Goal: Information Seeking & Learning: Learn about a topic

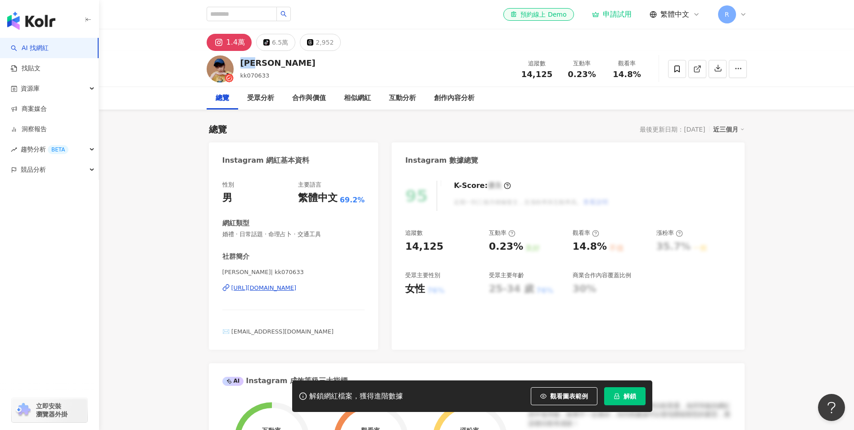
drag, startPoint x: 243, startPoint y: 64, endPoint x: 265, endPoint y: 62, distance: 22.2
click at [265, 62] on div "[PERSON_NAME]" at bounding box center [277, 62] width 75 height 11
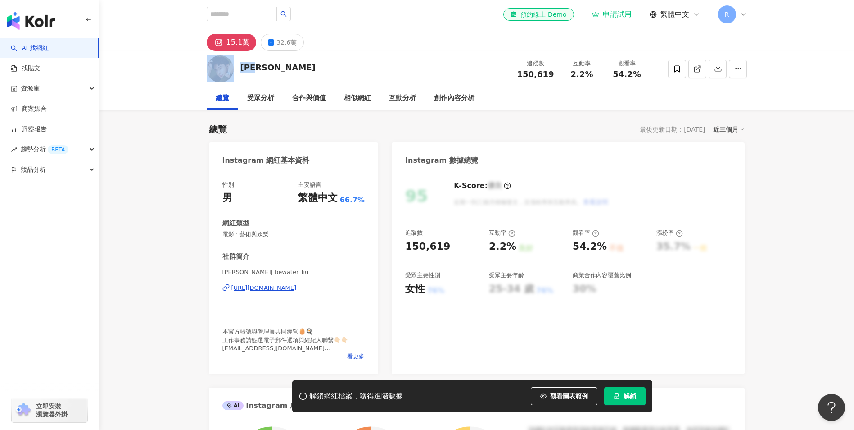
drag, startPoint x: 236, startPoint y: 68, endPoint x: 271, endPoint y: 68, distance: 34.7
click at [271, 68] on div "[PERSON_NAME] 追蹤數 150,619 互動率 2.2% 觀看率 54.2%" at bounding box center [477, 69] width 576 height 36
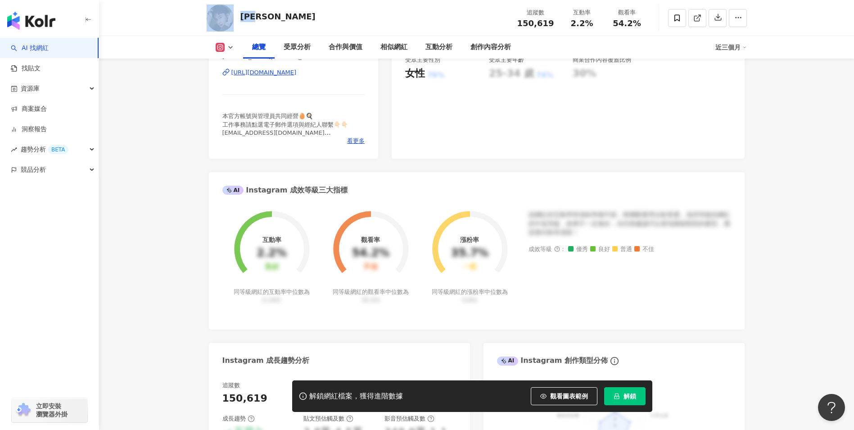
scroll to position [225, 0]
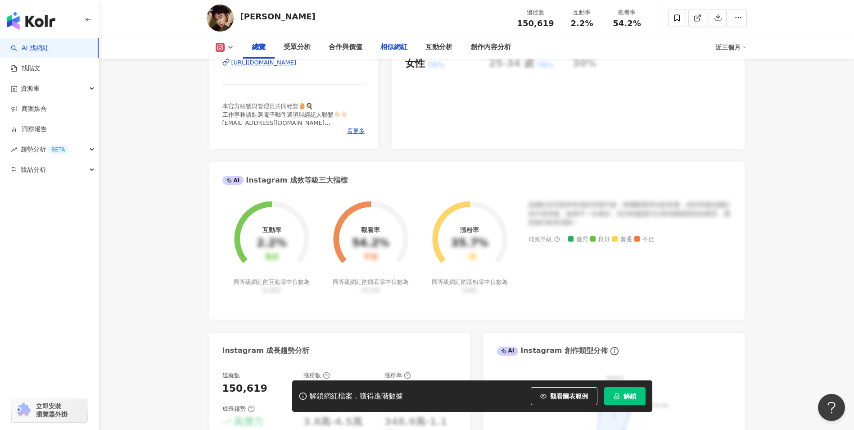
click at [389, 46] on div "相似網紅" at bounding box center [394, 47] width 27 height 11
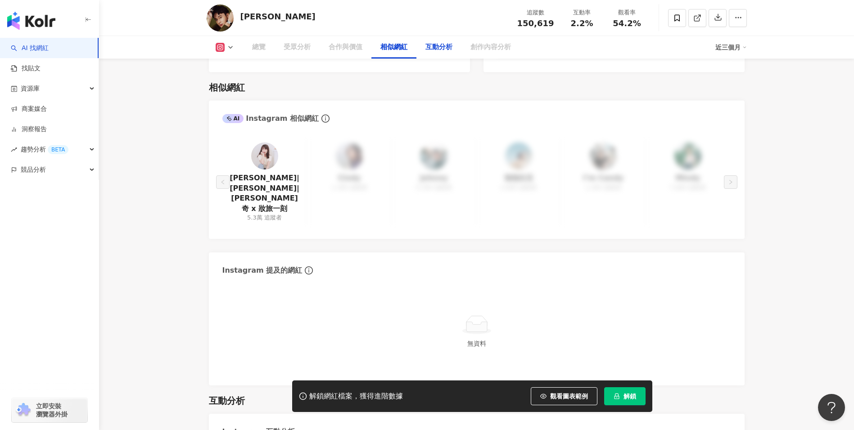
click at [436, 47] on div "互動分析" at bounding box center [439, 47] width 27 height 11
click at [438, 50] on div "互動分析" at bounding box center [439, 47] width 27 height 11
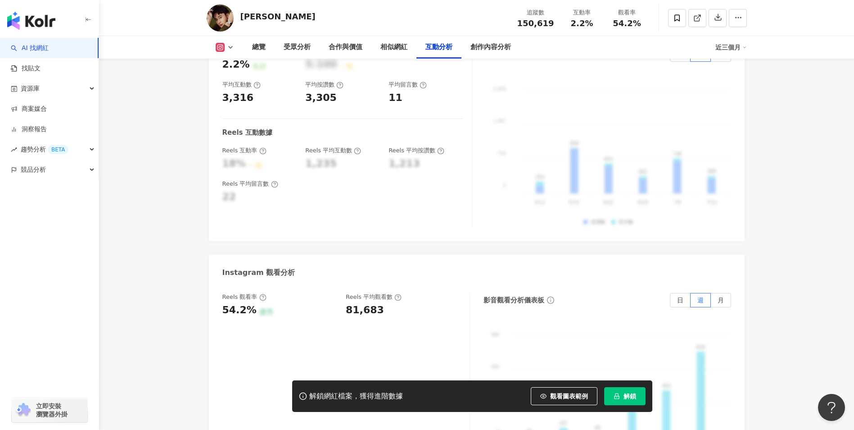
scroll to position [1959, 0]
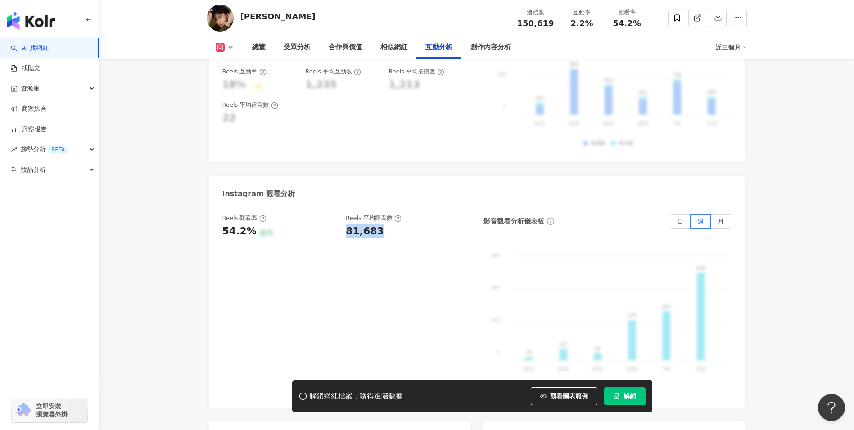
drag, startPoint x: 347, startPoint y: 210, endPoint x: 383, endPoint y: 209, distance: 36.1
click at [383, 224] on div "81,683" at bounding box center [403, 231] width 115 height 14
copy div "81,683"
drag, startPoint x: 574, startPoint y: 25, endPoint x: 590, endPoint y: 24, distance: 15.8
click at [590, 24] on span "2.2%" at bounding box center [582, 23] width 23 height 9
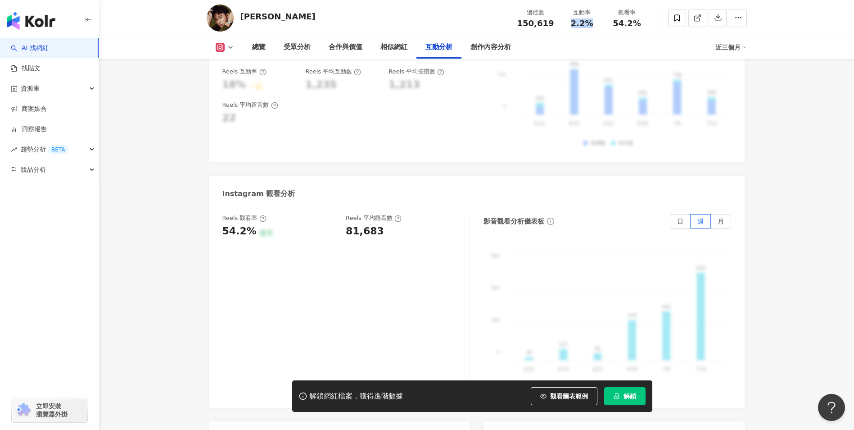
copy span "2.2%"
click at [599, 22] on div "2.2%" at bounding box center [582, 23] width 34 height 9
